Goal: Check status: Check status

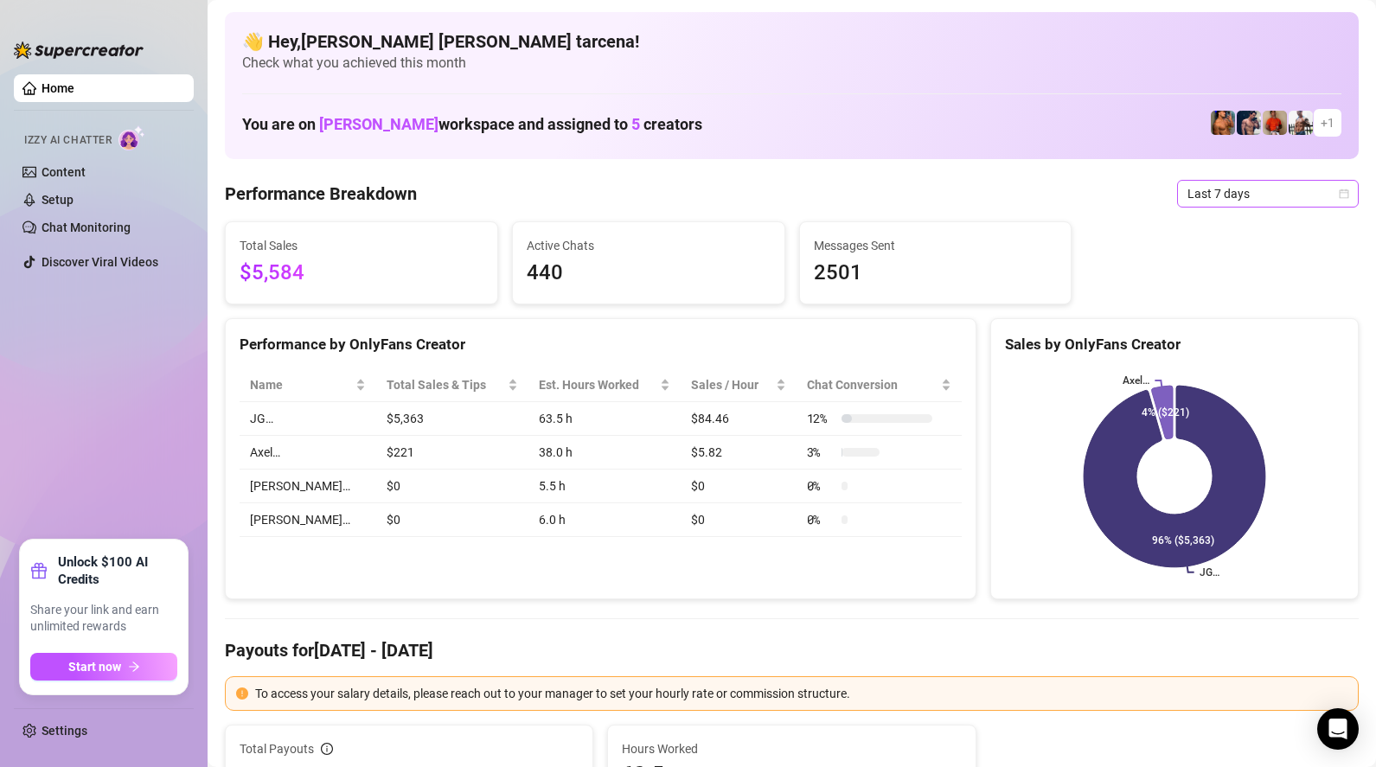
click at [1241, 207] on div "Last 7 days" at bounding box center [1268, 194] width 182 height 28
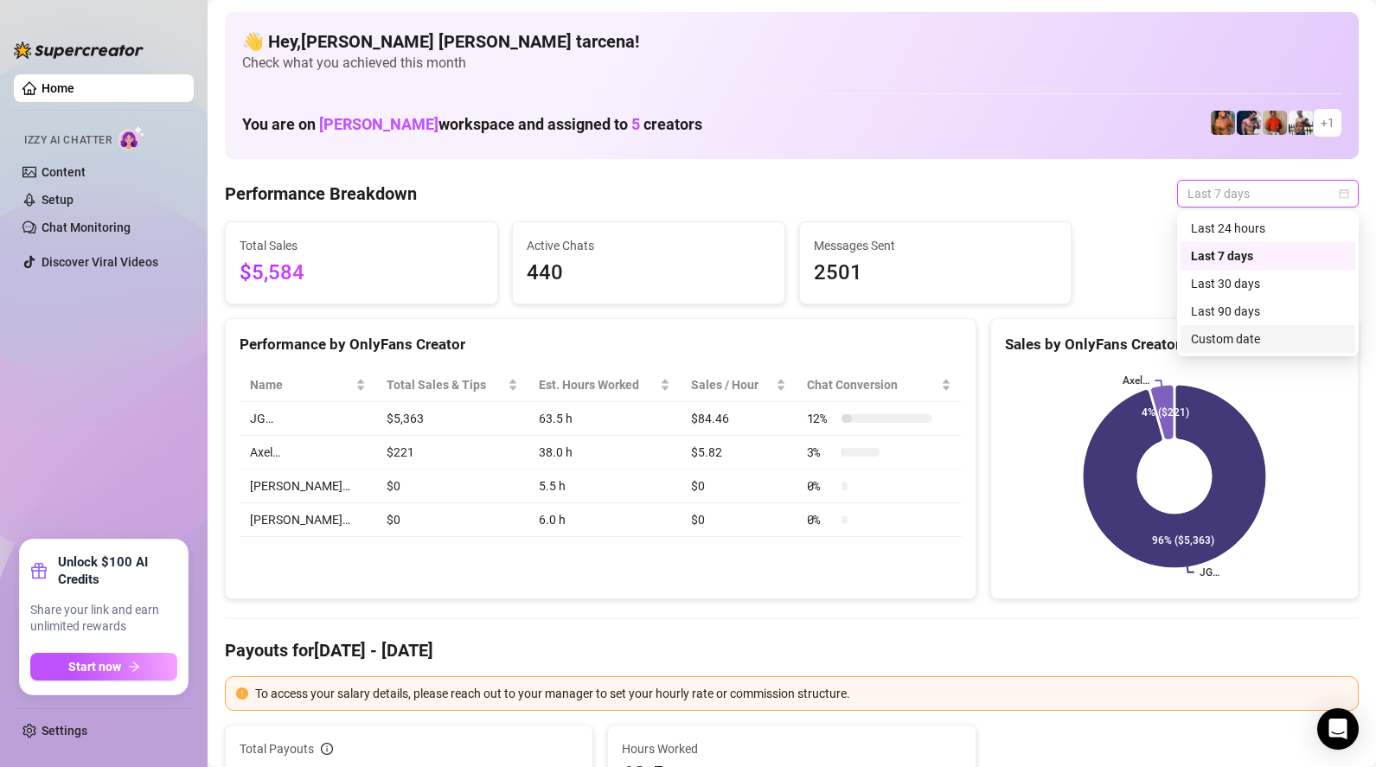
click at [1254, 339] on div "Custom date" at bounding box center [1268, 339] width 154 height 19
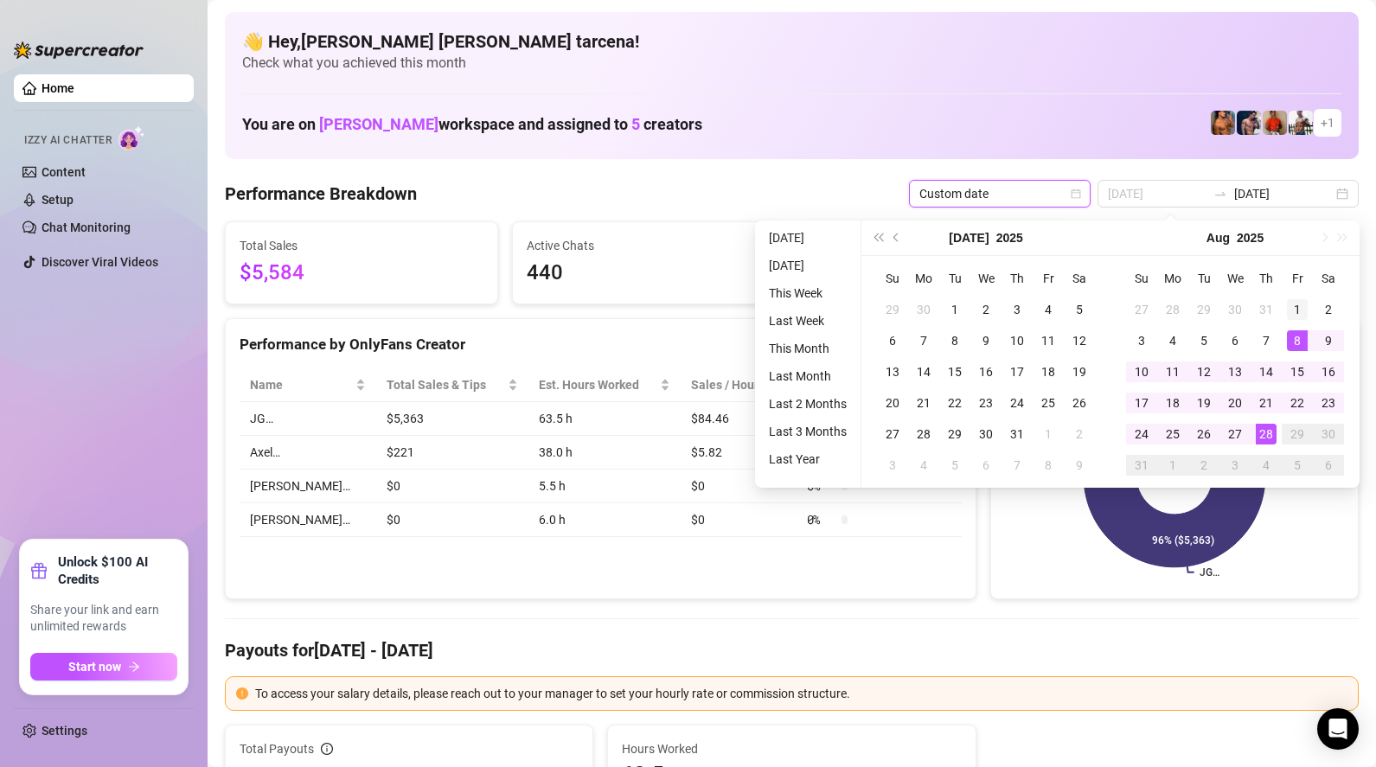
type input "[DATE]"
click at [1299, 313] on div "1" at bounding box center [1297, 309] width 21 height 21
type input "[DATE]"
click at [1266, 426] on div "28" at bounding box center [1266, 434] width 21 height 21
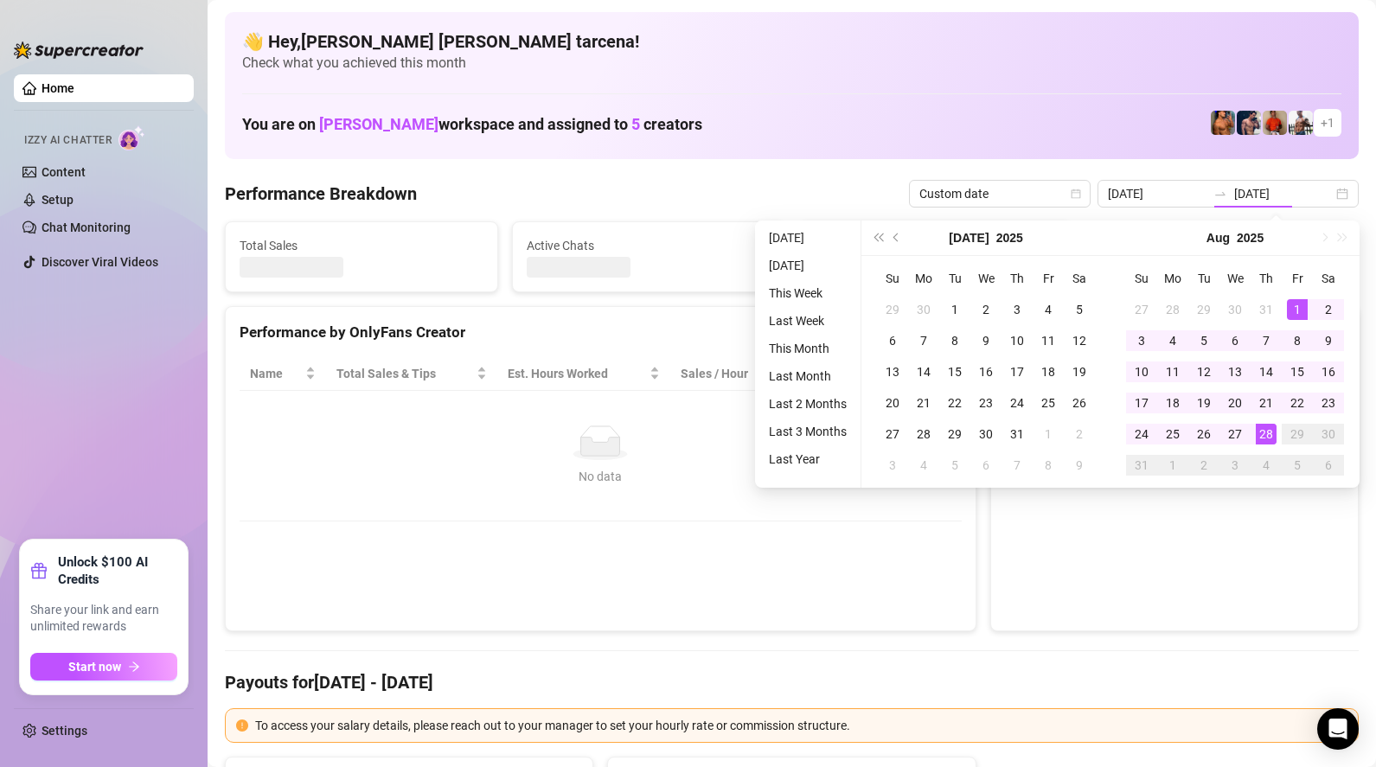
type input "[DATE]"
